Goal: Information Seeking & Learning: Find specific fact

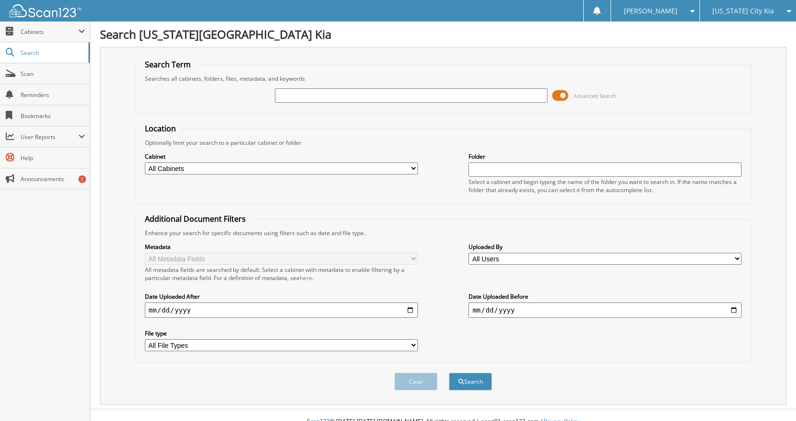
click at [24, 16] on img at bounding box center [46, 10] width 72 height 13
type input "RTMK2346"
click at [449, 373] on button "Search" at bounding box center [470, 382] width 43 height 18
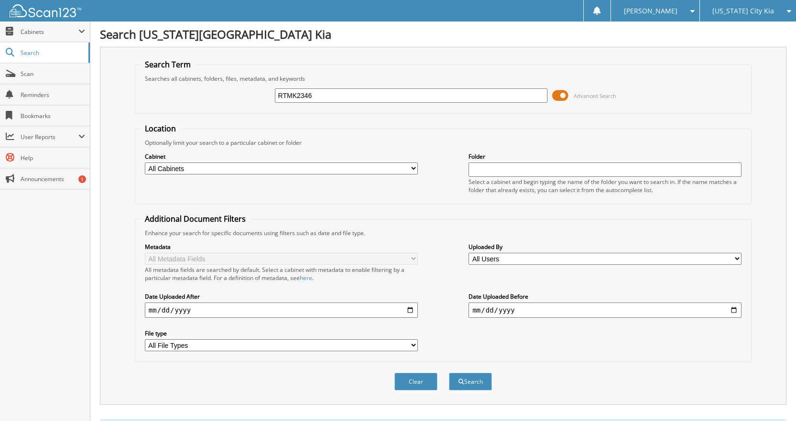
click at [45, 13] on img at bounding box center [46, 10] width 72 height 13
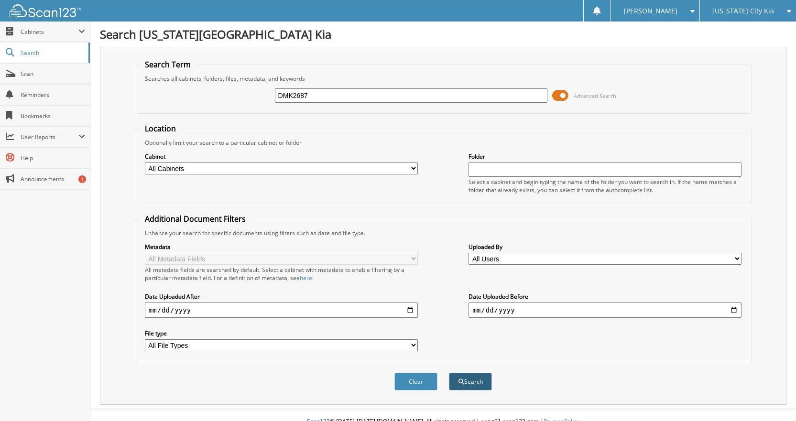
type input "DMK2687"
click at [480, 378] on button "Search" at bounding box center [470, 382] width 43 height 18
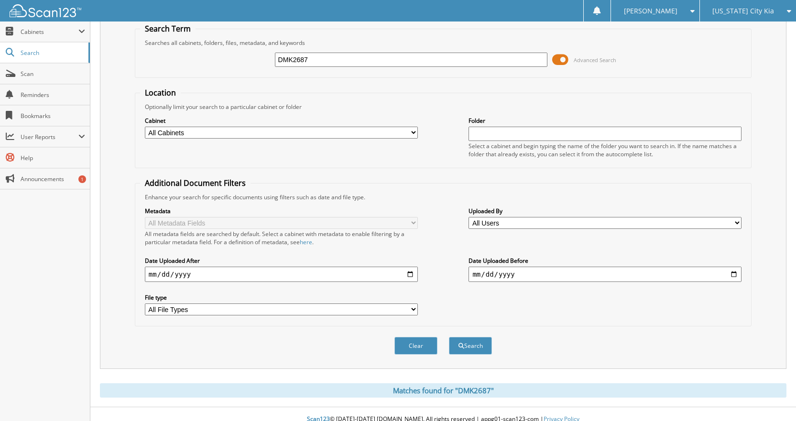
scroll to position [46, 0]
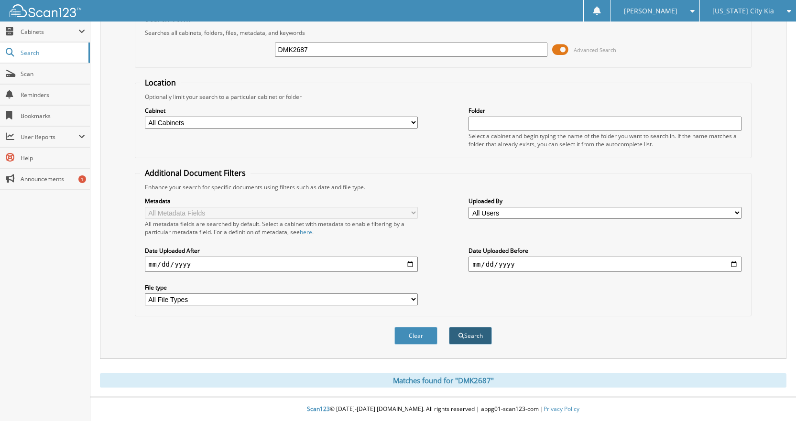
click at [479, 334] on button "Search" at bounding box center [470, 336] width 43 height 18
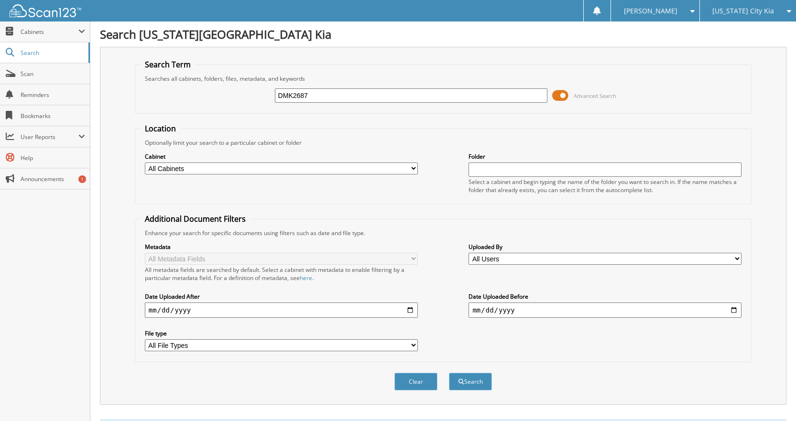
click at [39, 11] on img at bounding box center [46, 10] width 72 height 13
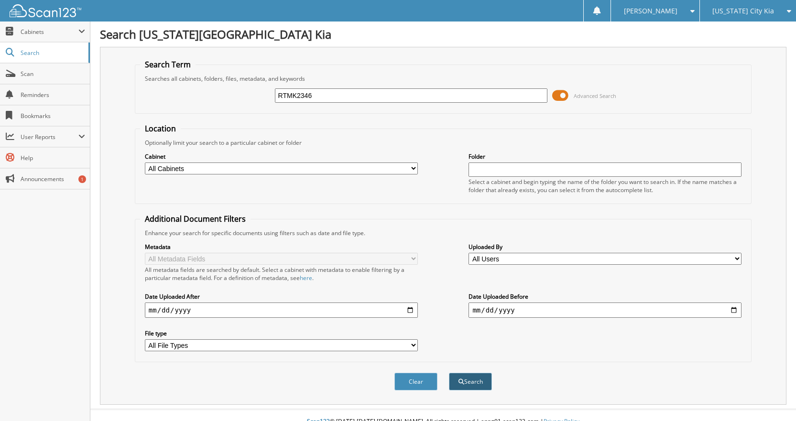
type input "RTMK2346"
click at [476, 384] on button "Search" at bounding box center [470, 382] width 43 height 18
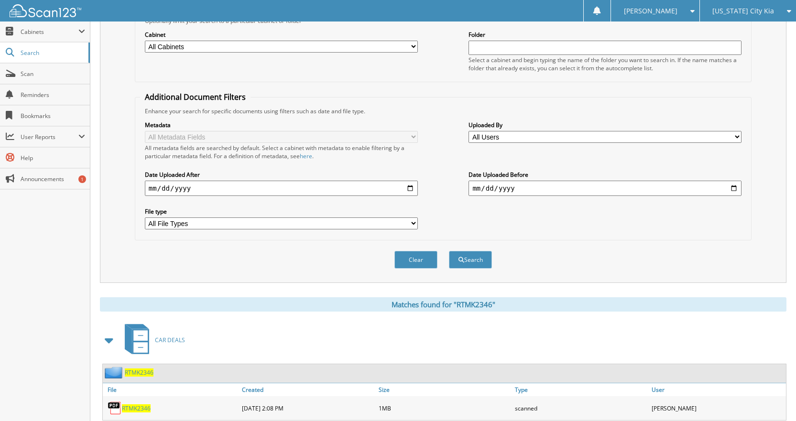
scroll to position [151, 0]
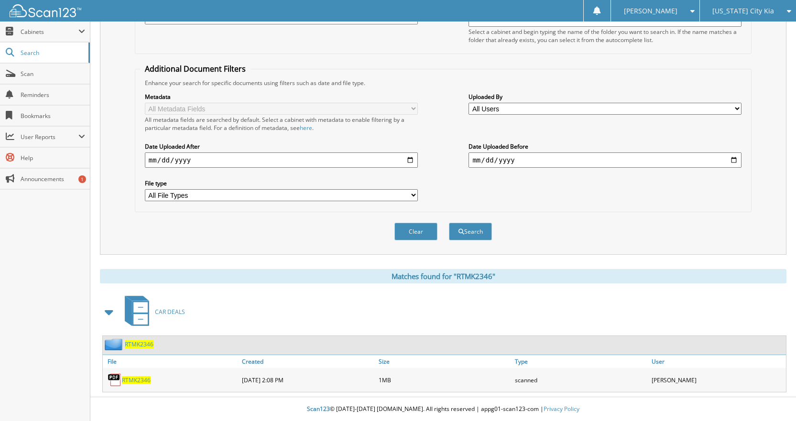
click at [144, 379] on span "RTMK2346" at bounding box center [136, 380] width 29 height 8
